Goal: Find specific page/section: Find specific page/section

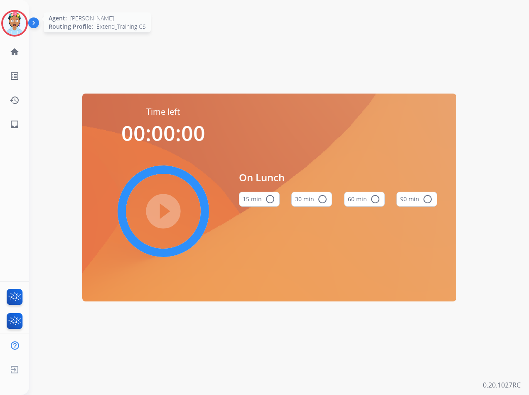
click at [11, 18] on img at bounding box center [14, 23] width 23 height 23
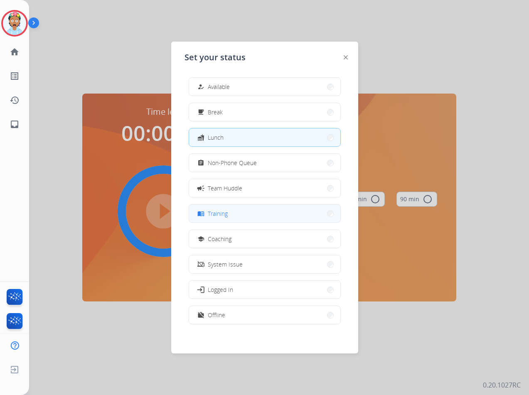
click at [231, 216] on button "menu_book Training" at bounding box center [264, 213] width 151 height 18
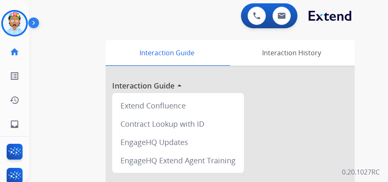
click at [132, 25] on div "0 Voice Interactions 0 Email Interactions" at bounding box center [202, 16] width 332 height 27
